Goal: Transaction & Acquisition: Obtain resource

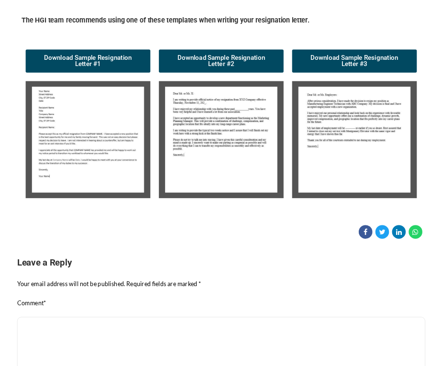
scroll to position [143, 0]
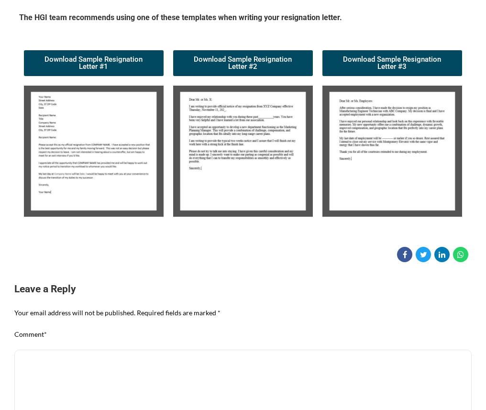
click at [100, 135] on img at bounding box center [94, 151] width 140 height 131
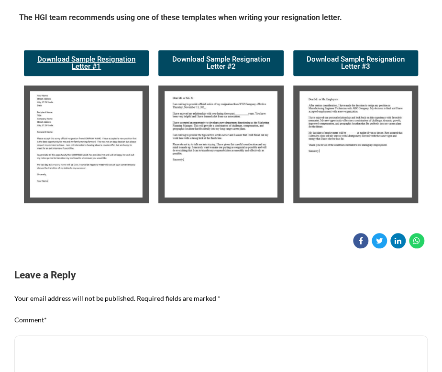
drag, startPoint x: 97, startPoint y: 60, endPoint x: 100, endPoint y: 71, distance: 11.4
click at [97, 60] on span "Download Sample Resignation Letter #1" at bounding box center [86, 63] width 102 height 14
click at [238, 59] on span "Download Sample Resignation Letter #2" at bounding box center [221, 63] width 102 height 14
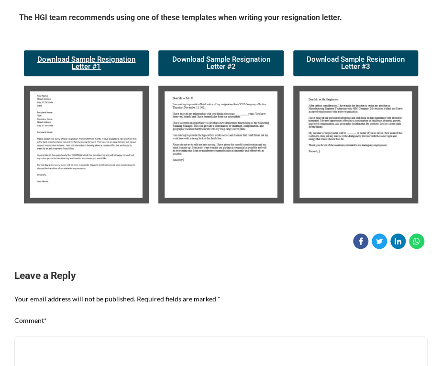
click at [86, 60] on span "Download Sample Resignation Letter #1" at bounding box center [86, 63] width 102 height 14
